Goal: Obtain resource: Obtain resource

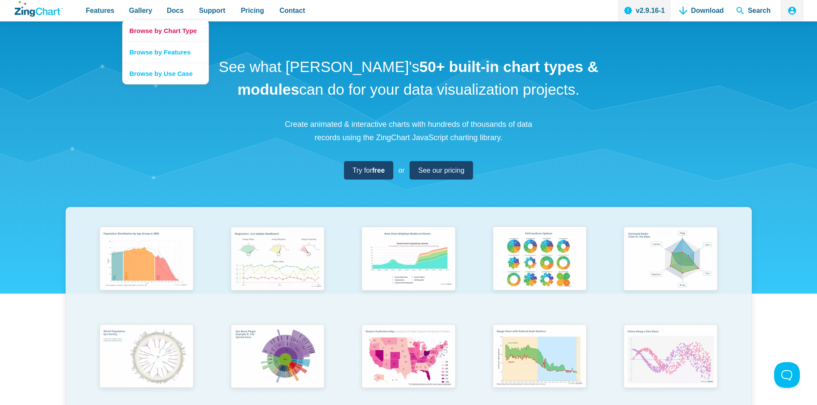
click at [145, 32] on link "Browse by Chart Type" at bounding box center [166, 30] width 86 height 21
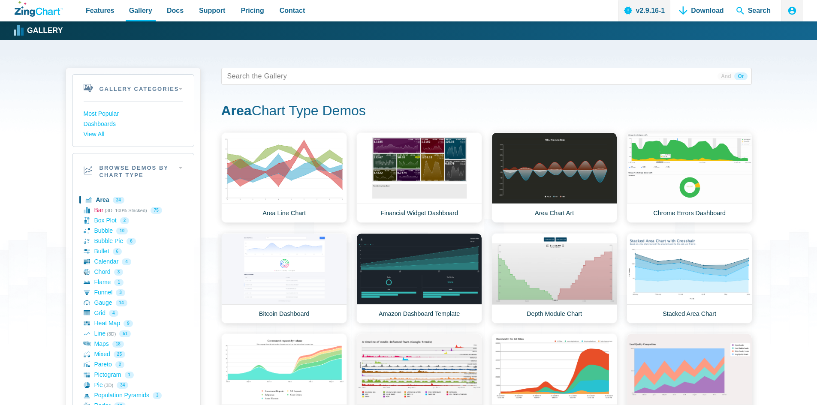
click at [98, 209] on link "Bar (3D, 100% Stacked) 75" at bounding box center [133, 210] width 99 height 10
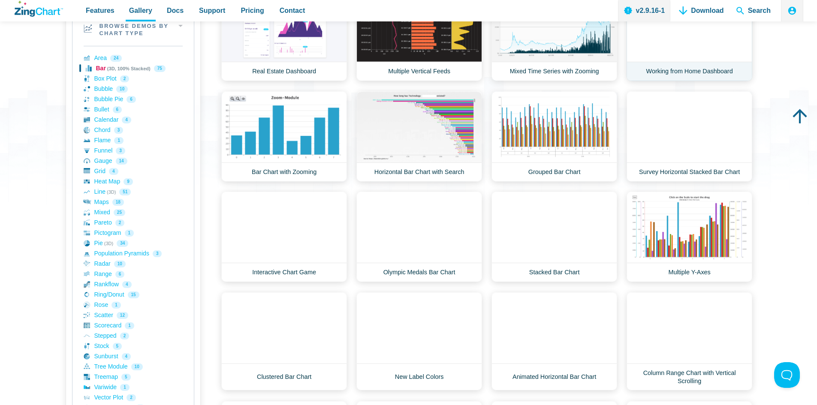
scroll to position [172, 0]
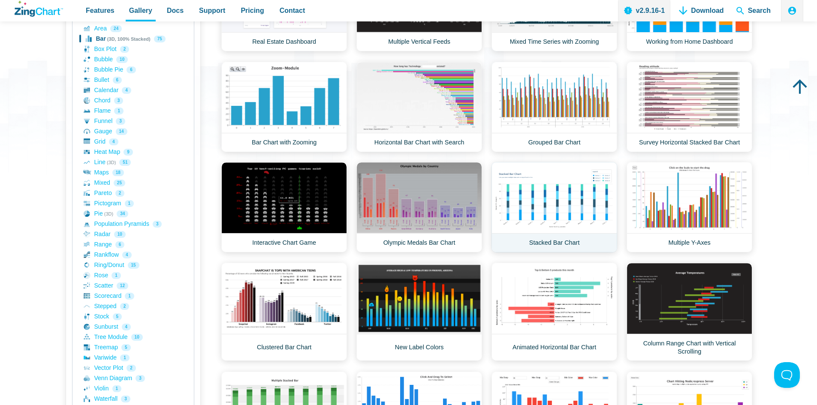
click at [554, 196] on link "Stacked Bar Chart" at bounding box center [554, 207] width 126 height 90
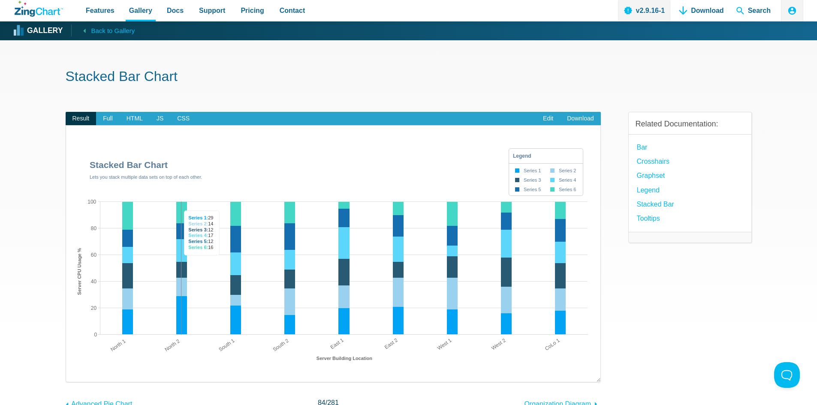
click at [75, 374] on area "App Content" at bounding box center [75, 374] width 0 height 0
click at [137, 118] on span "HTML" at bounding box center [135, 119] width 30 height 14
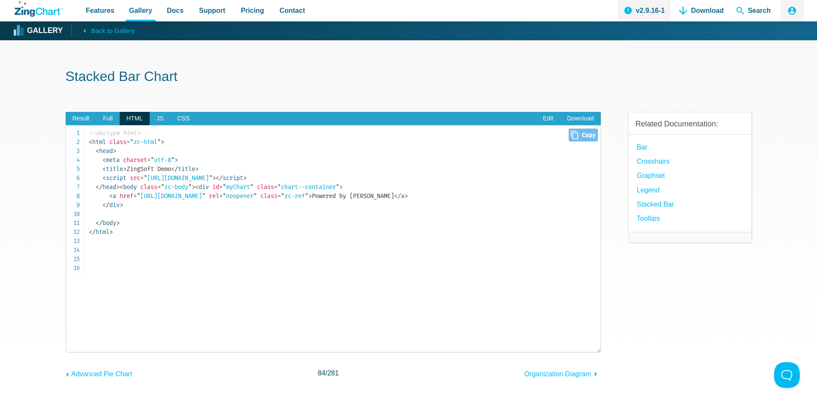
click at [212, 191] on span "id" at bounding box center [215, 187] width 7 height 7
drag, startPoint x: 129, startPoint y: 241, endPoint x: 51, endPoint y: 221, distance: 80.1
click at [51, 221] on section "Stacked Bar Chart Result Full HTML JS CSS Edit Download ​ Powered by ZingChart …" at bounding box center [408, 260] width 817 height 441
copy code "< div id = " myChart " class = " chart--container " > < a href = " https://www.…"
click at [157, 118] on span "JS" at bounding box center [160, 119] width 21 height 14
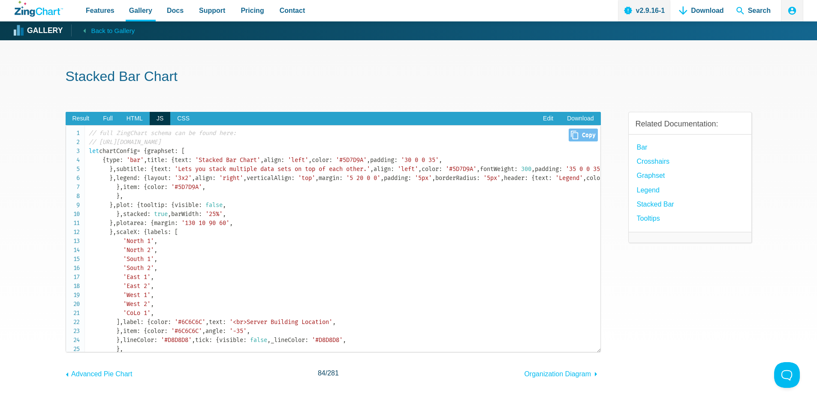
click at [277, 201] on code "// full ZingChart schema can be found here: // https://www.zingchart.com/docs/a…" at bounding box center [345, 399] width 512 height 540
click at [573, 134] on span "Close Copy" at bounding box center [583, 135] width 29 height 13
type input "// full ZingChart schema can be found here:// https://www.zingchart.com/docs/ap…"
click at [185, 119] on span "CSS" at bounding box center [183, 119] width 26 height 14
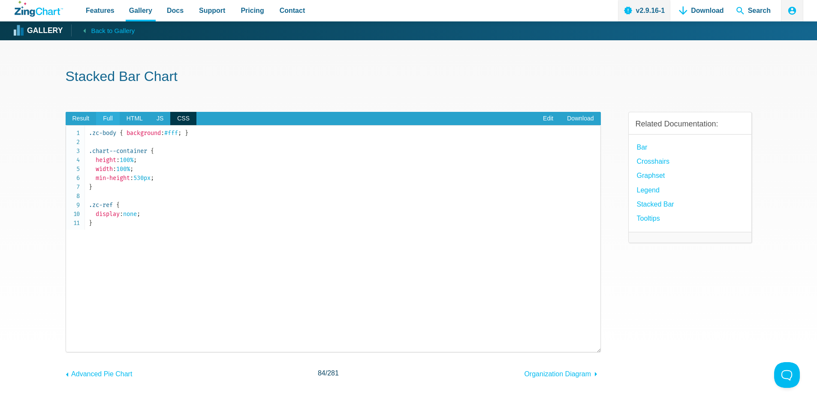
click at [113, 119] on span "Full" at bounding box center [108, 119] width 24 height 14
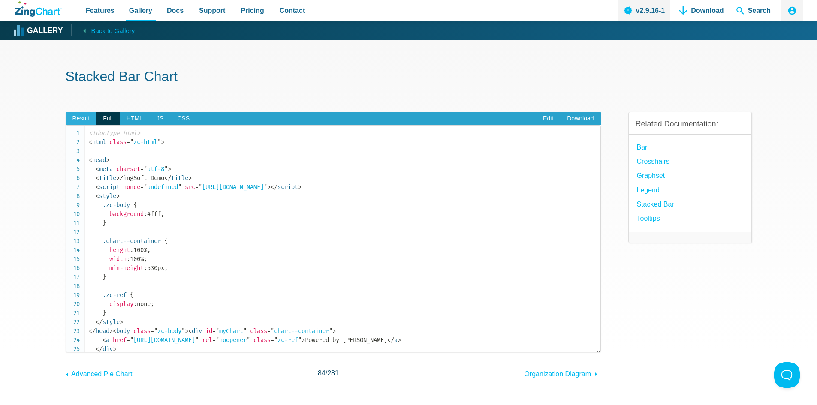
click at [78, 120] on span "Result" at bounding box center [81, 119] width 31 height 14
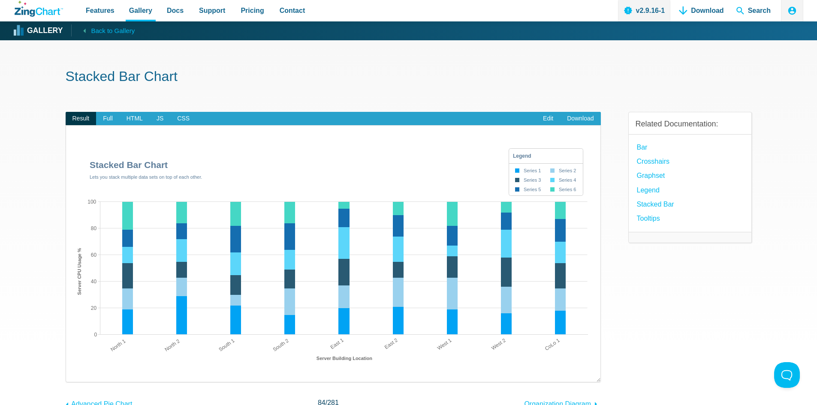
click at [38, 178] on section "Stacked Bar Chart Result Full HTML JS CSS Edit Download ​ Powered by ZingChart …" at bounding box center [408, 260] width 817 height 441
click at [667, 295] on div "Related Documentation: Bar Crosshairs Graphset Legend Stacked Bar Tooltips" at bounding box center [690, 254] width 124 height 312
click at [699, 340] on div "Related Documentation: Bar Crosshairs Graphset Legend Stacked Bar Tooltips" at bounding box center [690, 254] width 124 height 312
click at [647, 12] on link "v2.9.16-1" at bounding box center [644, 10] width 53 height 21
click at [105, 117] on span "Full" at bounding box center [108, 119] width 24 height 14
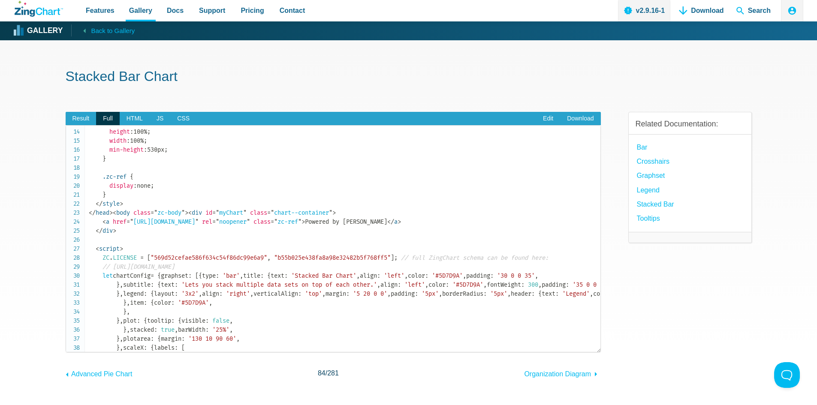
scroll to position [172, 0]
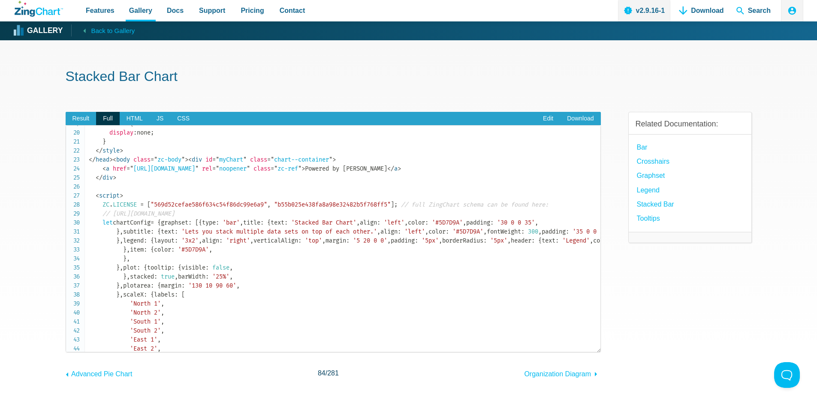
click at [188, 163] on span "< div" at bounding box center [195, 159] width 14 height 7
click at [101, 199] on span "< script" at bounding box center [108, 195] width 24 height 7
drag, startPoint x: 89, startPoint y: 248, endPoint x: 102, endPoint y: 290, distance: 43.7
click at [102, 290] on code "<!doctype html> < html class = " zc-html " > < head > < meta charset = " utf-8 …" at bounding box center [345, 353] width 512 height 792
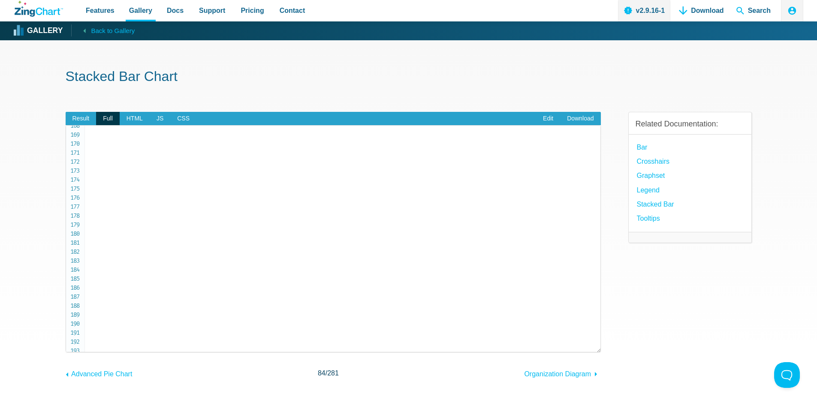
scroll to position [1644, 0]
copy span "ZC . LICENSE = [ "569d52cefae586f634c54f86dc99e6a9" , "b55b025e438fa8a98e32482b…"
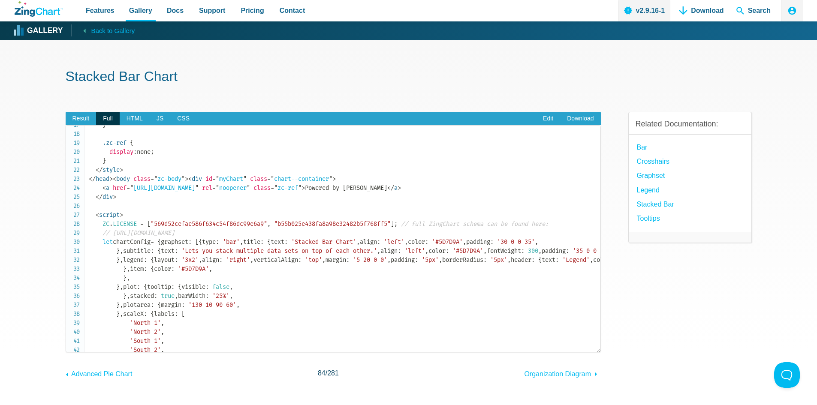
scroll to position [172, 0]
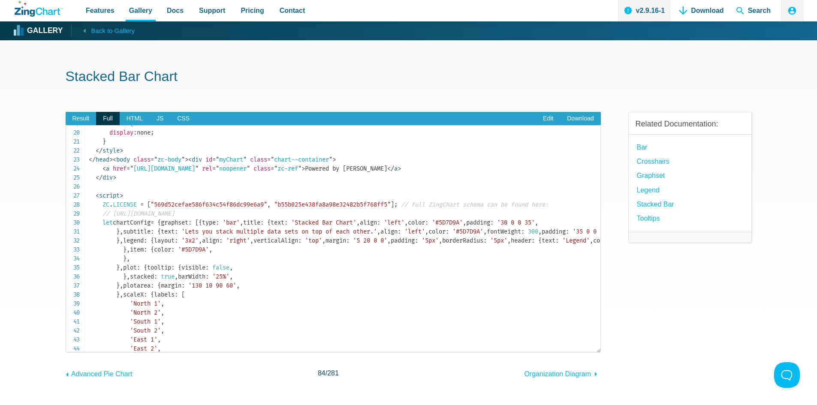
click at [137, 224] on code "<!doctype html> < html class = " zc-html " > < head > < meta charset = " utf-8 …" at bounding box center [345, 353] width 512 height 792
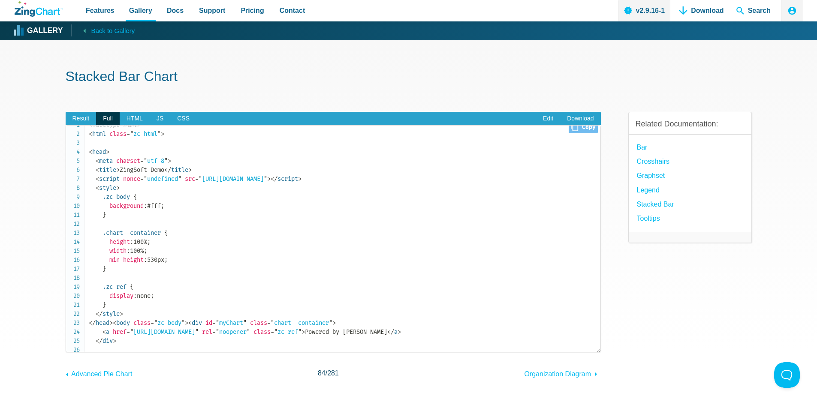
scroll to position [0, 0]
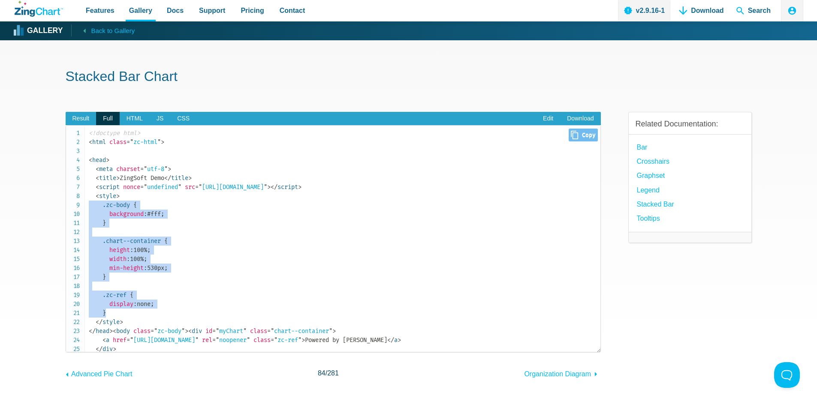
drag, startPoint x: 113, startPoint y: 310, endPoint x: 71, endPoint y: 203, distance: 114.9
click at [71, 203] on pre "<!doctype html> < html class = " zc-html " > < head > < meta charset = " utf-8 …" at bounding box center [333, 238] width 535 height 227
copy span ".zc-body { background : #fff ; } .chart--container { height : 100% ; width : 10…"
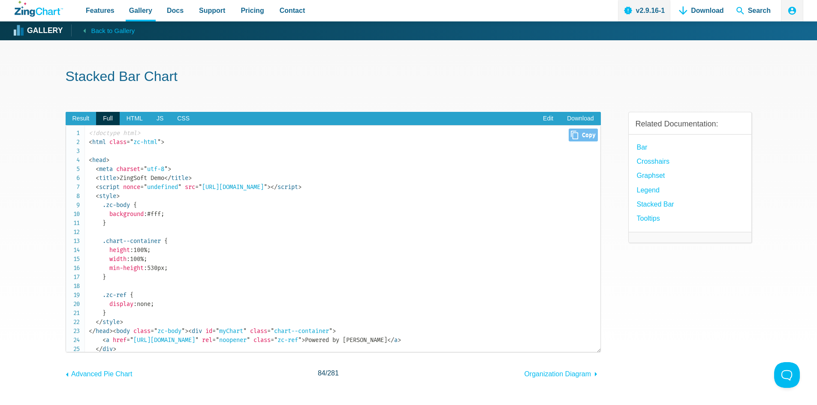
click at [127, 306] on span "display" at bounding box center [121, 304] width 24 height 7
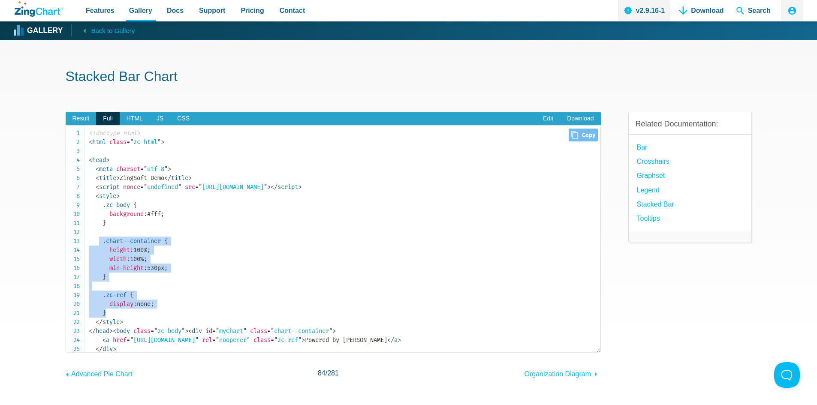
drag, startPoint x: 111, startPoint y: 313, endPoint x: 98, endPoint y: 242, distance: 72.8
copy span ".chart--container { height : 100% ; width : 100% ; min-height : 530px ; } .zc-r…"
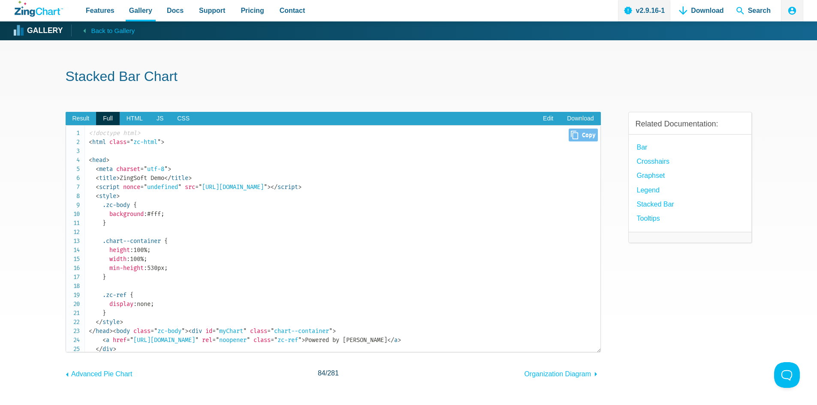
click at [156, 117] on span "JS" at bounding box center [160, 119] width 21 height 14
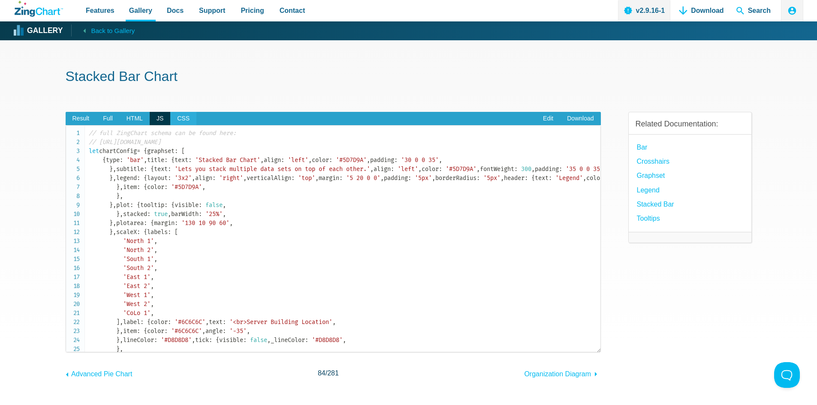
click at [184, 118] on span "CSS" at bounding box center [183, 119] width 26 height 14
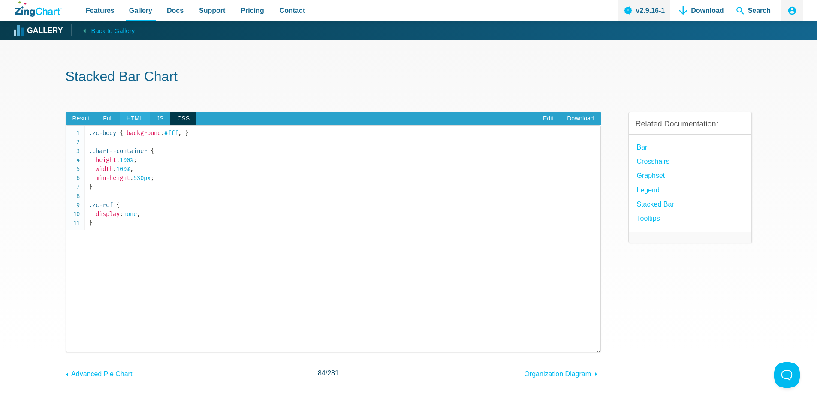
click at [136, 119] on span "HTML" at bounding box center [135, 119] width 30 height 14
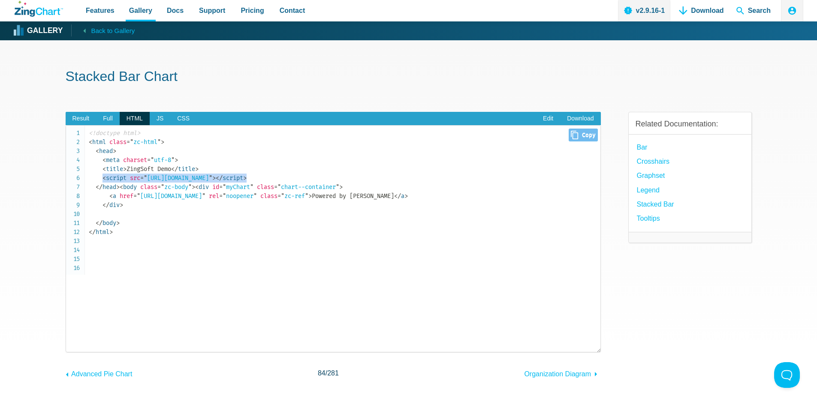
drag, startPoint x: 103, startPoint y: 177, endPoint x: 368, endPoint y: 176, distance: 264.2
click at [368, 176] on code "<!doctype html> < html class = " zc-html " > < head > < meta charset = " utf-8 …" at bounding box center [345, 183] width 512 height 108
copy code "< script src = " https://cdn.zingchart.com/zingchart.min.js " > </ script >"
click at [374, 282] on pre "<!doctype html> < html class = " zc-html " > < head > < meta charset = " utf-8 …" at bounding box center [333, 238] width 535 height 227
